Goal: Task Accomplishment & Management: Manage account settings

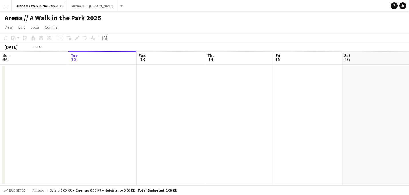
scroll to position [0, 197]
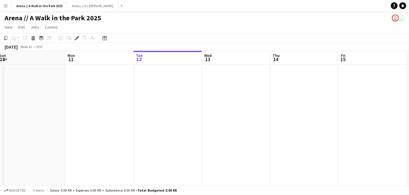
drag, startPoint x: 287, startPoint y: 113, endPoint x: 138, endPoint y: 109, distance: 149.2
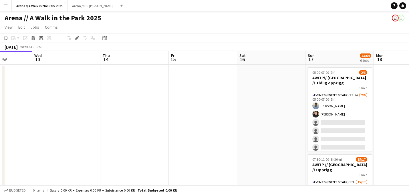
drag, startPoint x: 316, startPoint y: 111, endPoint x: 143, endPoint y: 108, distance: 172.8
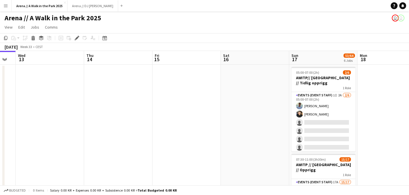
drag, startPoint x: 276, startPoint y: 124, endPoint x: 194, endPoint y: 122, distance: 82.0
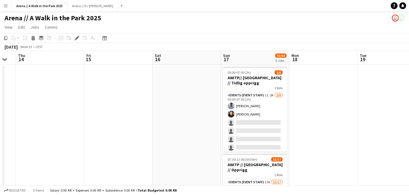
scroll to position [0, 190]
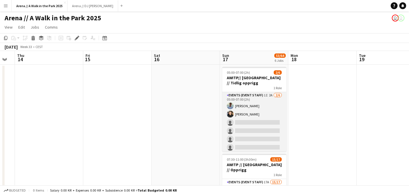
click at [255, 107] on app-card-role "Events (Event Staff) 1I 2A [DATE] 05:00-07:00 (2h) [PERSON_NAME] [PERSON_NAME] …" at bounding box center [254, 122] width 64 height 61
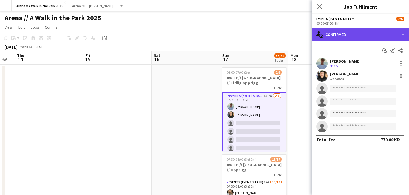
click at [388, 32] on div "single-neutral-actions-check-2 Confirmed" at bounding box center [359, 35] width 97 height 14
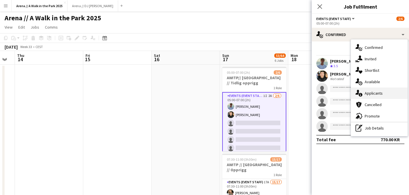
click at [373, 93] on div "single-neutral-actions-information Applicants" at bounding box center [379, 92] width 57 height 11
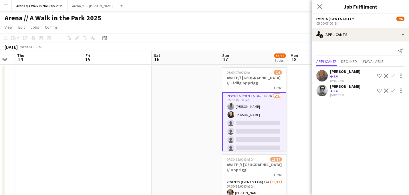
click at [393, 91] on app-icon "Confirm" at bounding box center [392, 90] width 5 height 5
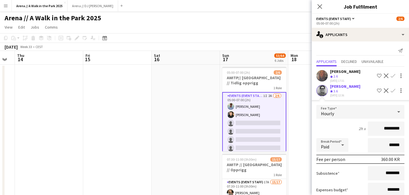
scroll to position [38, 0]
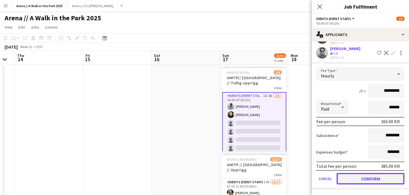
click at [374, 180] on button "Confirm" at bounding box center [370, 178] width 68 height 11
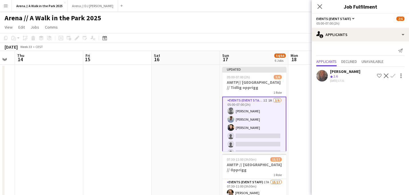
scroll to position [0, 0]
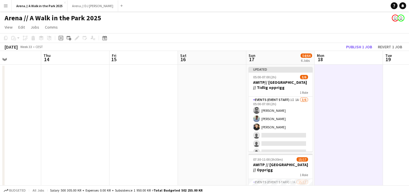
drag, startPoint x: 319, startPoint y: 93, endPoint x: 346, endPoint y: 92, distance: 26.9
click at [362, 47] on button "Publish 1 job" at bounding box center [358, 46] width 31 height 7
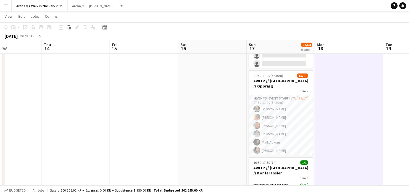
scroll to position [86, 0]
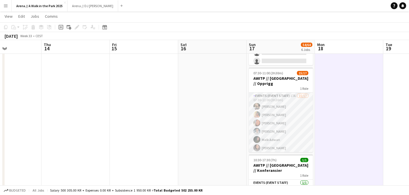
click at [270, 109] on app-card-role "Events (Event Staff) 17A 15/17 07:30-11:00 (3h30m) [PERSON_NAME] [PERSON_NAME] …" at bounding box center [281, 169] width 64 height 152
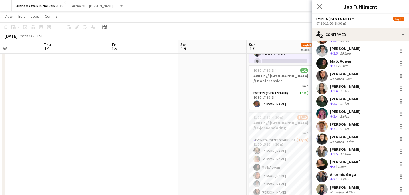
scroll to position [175, 0]
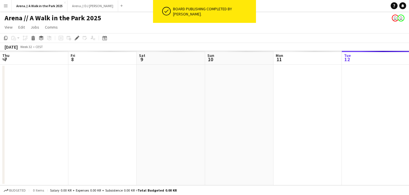
scroll to position [0, 197]
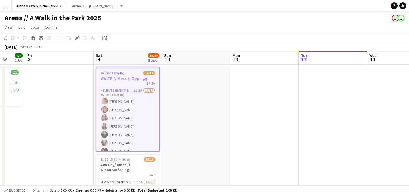
drag, startPoint x: 180, startPoint y: 104, endPoint x: 45, endPoint y: 92, distance: 135.1
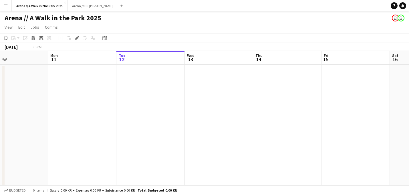
drag, startPoint x: 255, startPoint y: 130, endPoint x: 88, endPoint y: 119, distance: 167.2
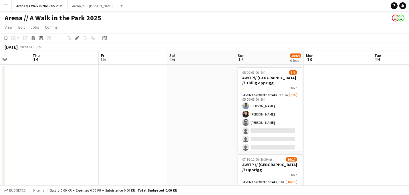
scroll to position [0, 191]
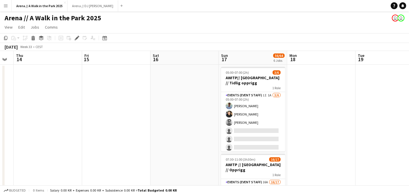
drag, startPoint x: 240, startPoint y: 140, endPoint x: 132, endPoint y: 118, distance: 110.2
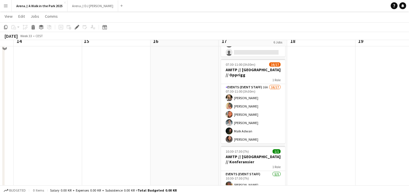
scroll to position [99, 0]
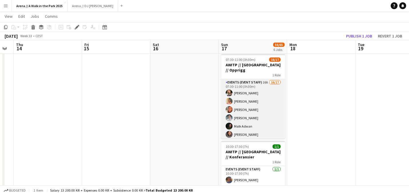
click at [261, 104] on app-card-role "Events (Event Staff) 16A 16/17 07:30-11:00 (3h30m) [PERSON_NAME] [PERSON_NAME] …" at bounding box center [253, 155] width 64 height 152
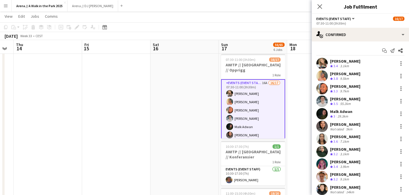
click at [392, 42] on div "Start chat Send notification Share [PERSON_NAME] Crew rating 3.4 3.1km [PERSON_…" at bounding box center [359, 163] width 97 height 245
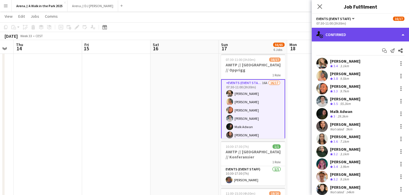
click at [391, 38] on div "single-neutral-actions-check-2 Confirmed" at bounding box center [359, 35] width 97 height 14
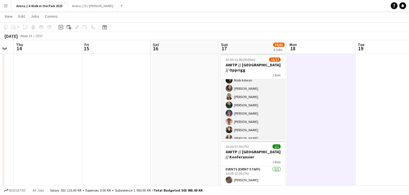
click at [257, 100] on app-card-role "Events (Event Staff) 16A 16/17 07:30-11:00 (3h30m) [PERSON_NAME] [PERSON_NAME] …" at bounding box center [253, 109] width 64 height 152
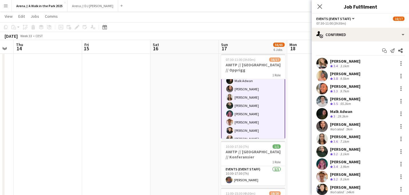
scroll to position [47, 0]
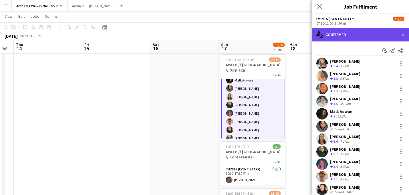
click at [376, 29] on div "single-neutral-actions-check-2 Confirmed" at bounding box center [359, 35] width 97 height 14
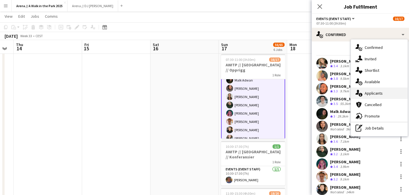
click at [373, 95] on div "single-neutral-actions-information Applicants" at bounding box center [379, 92] width 57 height 11
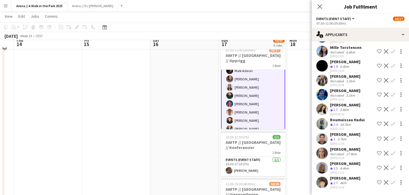
scroll to position [109, 0]
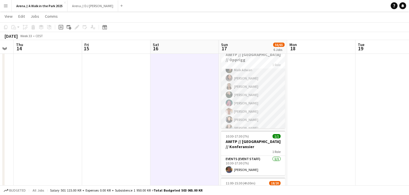
click at [265, 88] on app-card-role "Events (Event Staff) 16A 16/17 07:30-11:00 (3h30m) [PERSON_NAME] [PERSON_NAME] …" at bounding box center [253, 99] width 64 height 152
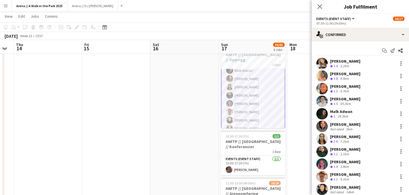
scroll to position [47, 0]
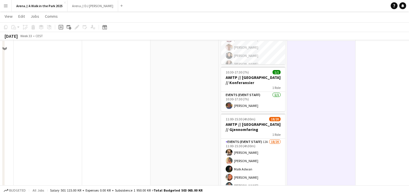
scroll to position [177, 0]
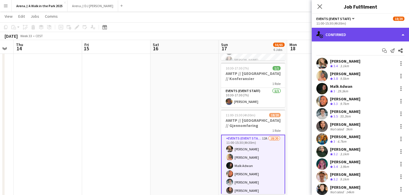
click at [394, 36] on div "single-neutral-actions-check-2 Confirmed" at bounding box center [359, 35] width 97 height 14
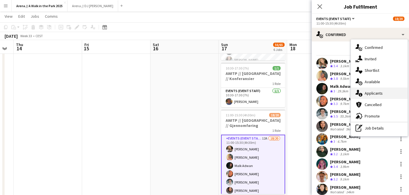
click at [379, 94] on div "single-neutral-actions-information Applicants" at bounding box center [379, 92] width 57 height 11
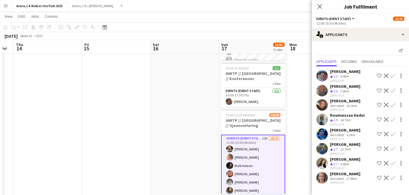
scroll to position [0, 0]
click at [323, 149] on app-user-avatar at bounding box center [321, 148] width 11 height 11
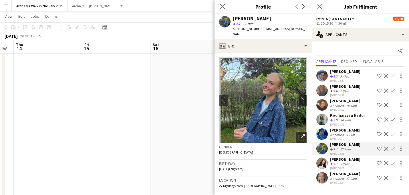
click at [298, 99] on app-photos-slider "chevron-left chevron-right Open photos pop-in" at bounding box center [263, 100] width 88 height 86
click at [300, 99] on button "chevron-right" at bounding box center [302, 100] width 11 height 11
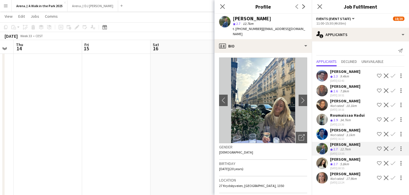
click at [339, 162] on div "[PERSON_NAME]" at bounding box center [345, 159] width 30 height 5
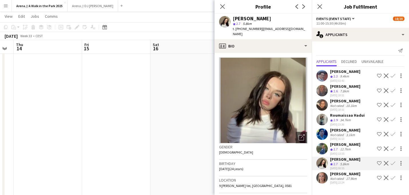
click at [338, 176] on div "[PERSON_NAME]" at bounding box center [345, 173] width 30 height 5
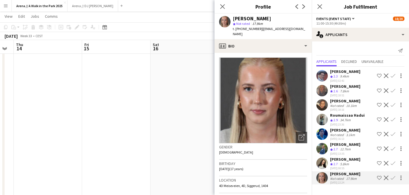
click at [342, 162] on div "[PERSON_NAME]" at bounding box center [345, 159] width 30 height 5
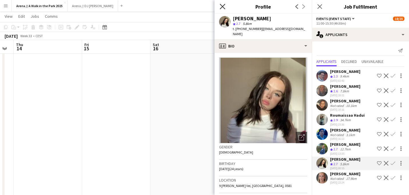
click at [222, 6] on icon at bounding box center [221, 6] width 5 height 5
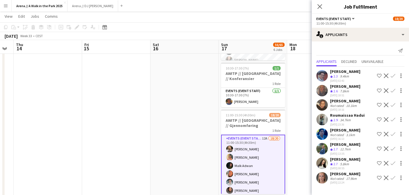
click at [190, 139] on app-date-cell at bounding box center [184, 133] width 68 height 493
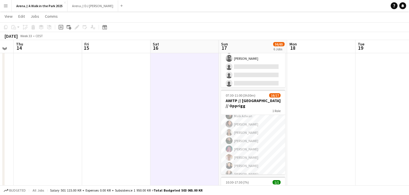
scroll to position [63, 0]
click at [243, 135] on app-card-role "Events (Event Staff) 16A 16/17 07:30-11:00 (3h30m) [PERSON_NAME] [PERSON_NAME] …" at bounding box center [253, 145] width 64 height 152
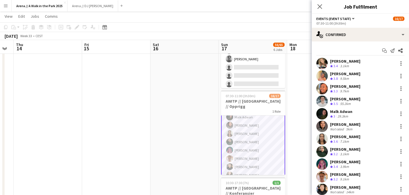
scroll to position [47, 0]
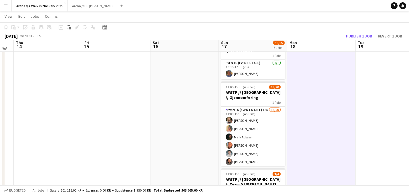
scroll to position [206, 0]
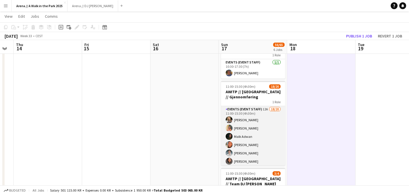
click at [263, 129] on app-card-role "Events (Event Staff) 12A 18/20 11:00-15:30 (4h30m) [PERSON_NAME] [PERSON_NAME] …" at bounding box center [253, 194] width 64 height 177
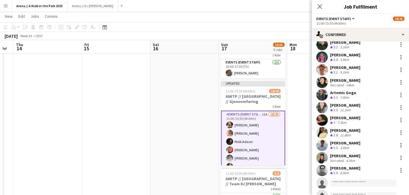
scroll to position [107, 0]
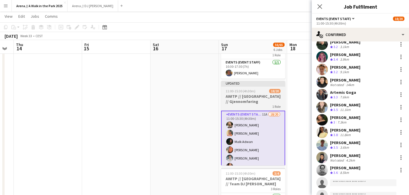
click at [247, 94] on h3 "AWITP // [GEOGRAPHIC_DATA] // Gjennomføring" at bounding box center [253, 99] width 64 height 10
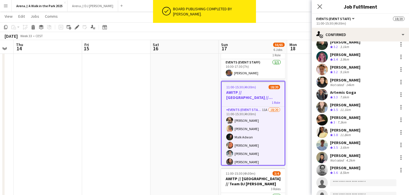
click at [202, 86] on app-date-cell at bounding box center [184, 104] width 68 height 493
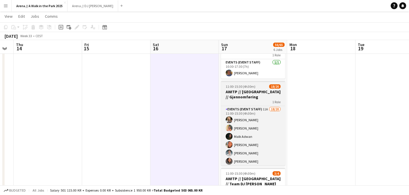
click at [260, 99] on div "1 Role" at bounding box center [253, 101] width 64 height 5
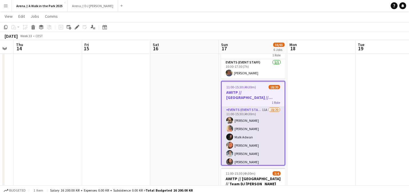
click at [252, 117] on app-card-role "Events (Event Staff) 11A 18/20 11:00-15:30 (4h30m) [PERSON_NAME] [PERSON_NAME] …" at bounding box center [252, 195] width 63 height 177
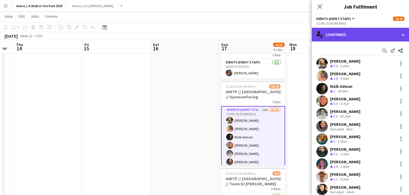
click at [390, 29] on div "single-neutral-actions-check-2 Confirmed" at bounding box center [359, 35] width 97 height 14
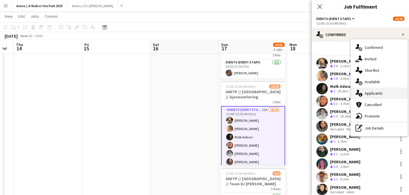
click at [372, 94] on div "single-neutral-actions-information Applicants" at bounding box center [379, 92] width 57 height 11
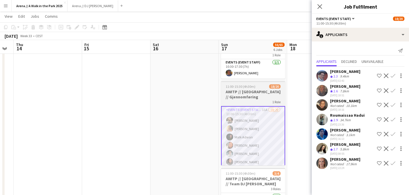
click at [248, 99] on div "1 Role" at bounding box center [253, 101] width 64 height 5
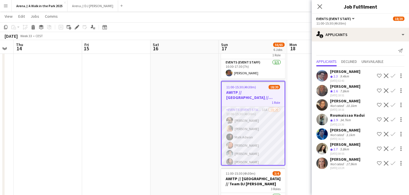
click at [261, 117] on app-card-role "Events (Event Staff) 11A 18/20 11:00-15:30 (4h30m) [PERSON_NAME] [PERSON_NAME] …" at bounding box center [252, 195] width 63 height 177
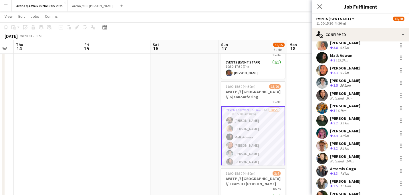
scroll to position [130, 0]
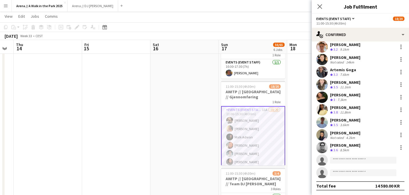
click at [296, 138] on app-date-cell at bounding box center [321, 104] width 68 height 493
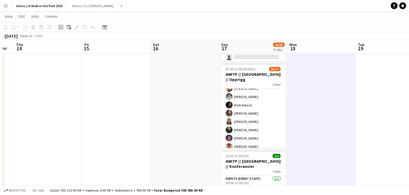
scroll to position [30, 0]
